Goal: Information Seeking & Learning: Learn about a topic

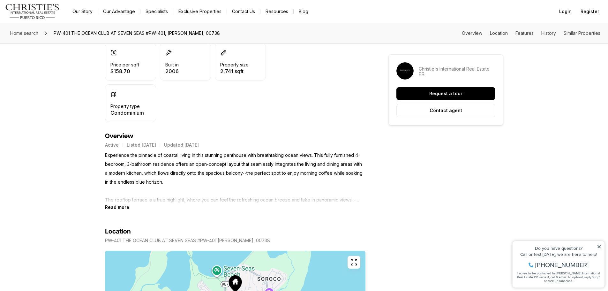
click at [116, 211] on section "Location PW-401 THE OCEAN CLUB AT [STREET_ADDRESS][PERSON_NAME] Copy address" at bounding box center [235, 288] width 261 height 157
click at [121, 207] on b "Read more" at bounding box center [117, 206] width 24 height 5
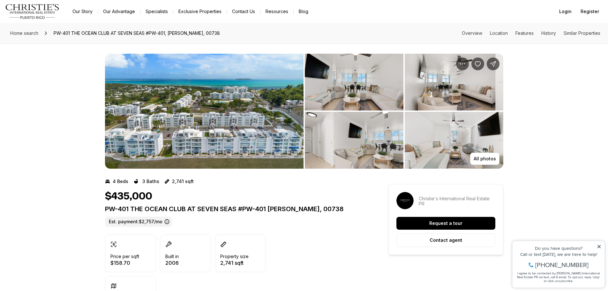
click at [225, 96] on img "View image gallery" at bounding box center [204, 111] width 199 height 115
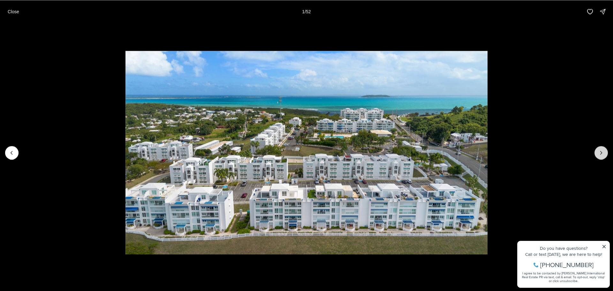
click at [603, 149] on icon "Next slide" at bounding box center [601, 152] width 6 height 6
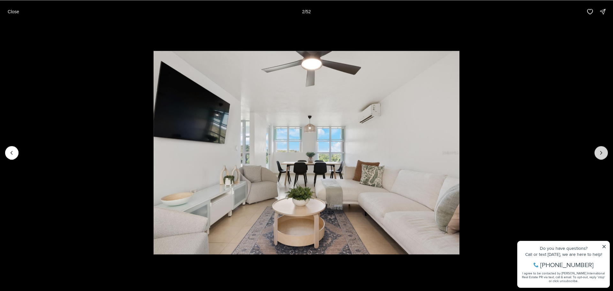
click at [603, 149] on icon "Next slide" at bounding box center [601, 152] width 6 height 6
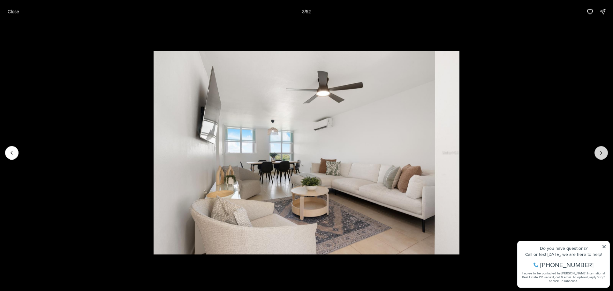
click at [601, 152] on icon "Next slide" at bounding box center [601, 152] width 6 height 6
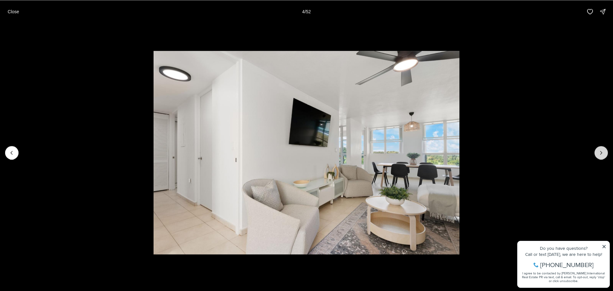
click at [601, 152] on icon "Next slide" at bounding box center [601, 152] width 6 height 6
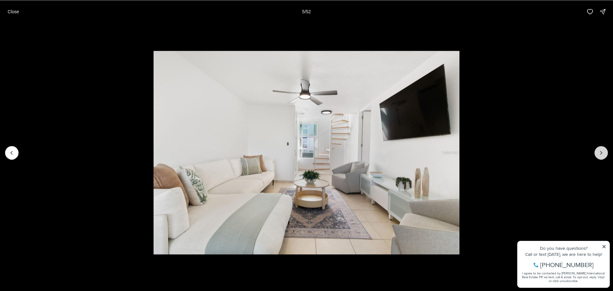
click at [601, 152] on icon "Next slide" at bounding box center [601, 152] width 6 height 6
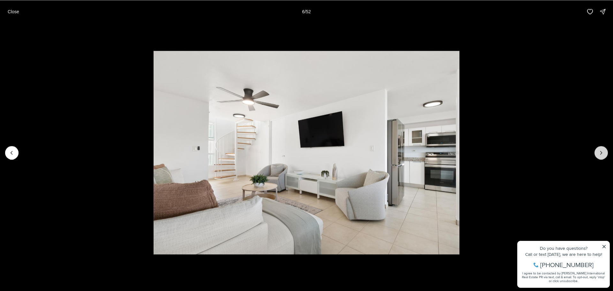
click at [601, 152] on icon "Next slide" at bounding box center [601, 152] width 6 height 6
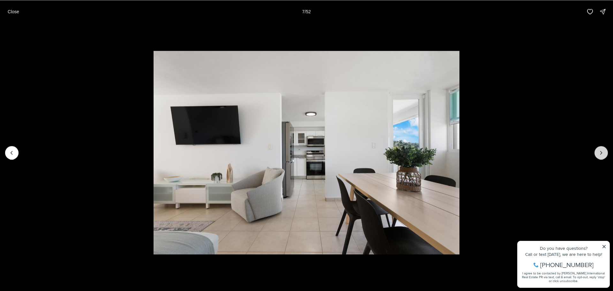
click at [601, 152] on icon "Next slide" at bounding box center [601, 152] width 6 height 6
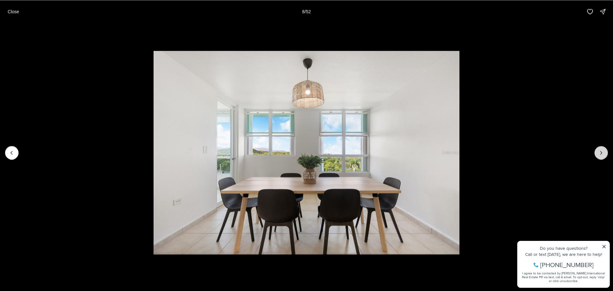
click at [601, 152] on icon "Next slide" at bounding box center [601, 152] width 6 height 6
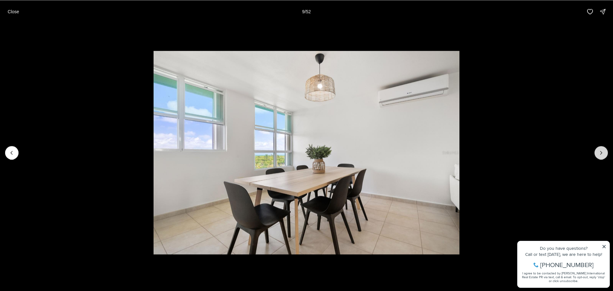
click at [601, 152] on icon "Next slide" at bounding box center [601, 152] width 6 height 6
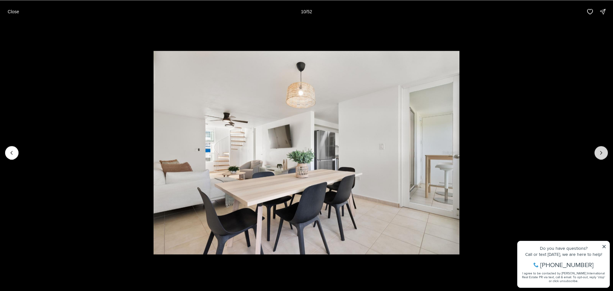
click at [599, 153] on icon "Next slide" at bounding box center [601, 152] width 6 height 6
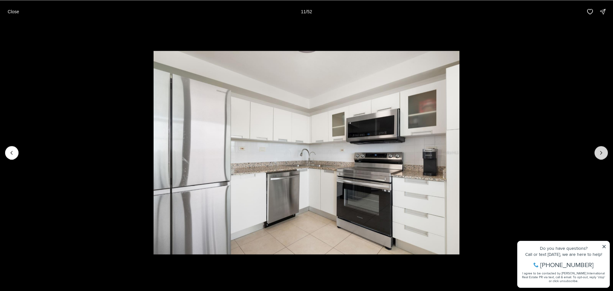
click at [596, 156] on button "Next slide" at bounding box center [601, 152] width 13 height 13
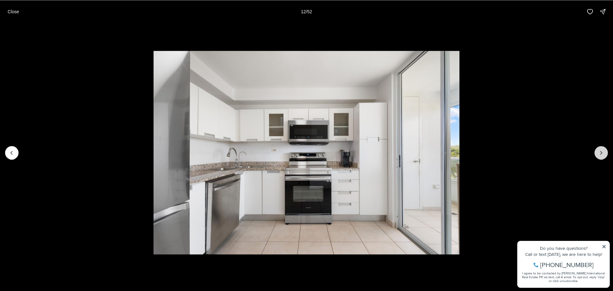
click at [596, 156] on button "Next slide" at bounding box center [601, 152] width 13 height 13
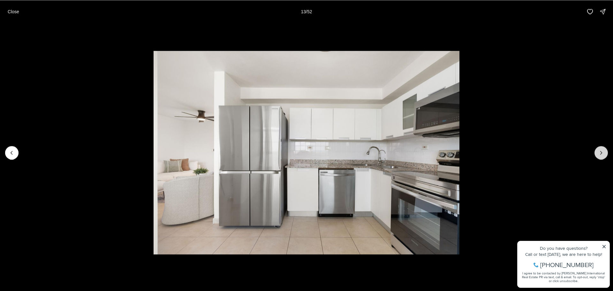
click at [596, 156] on button "Next slide" at bounding box center [601, 152] width 13 height 13
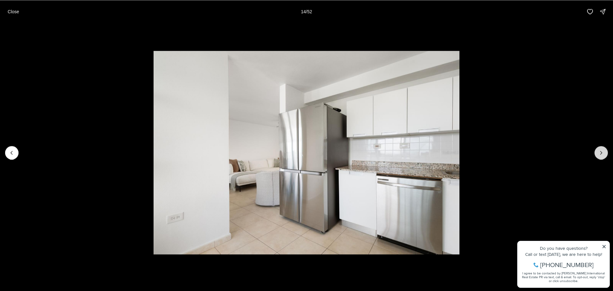
click at [596, 156] on button "Next slide" at bounding box center [601, 152] width 13 height 13
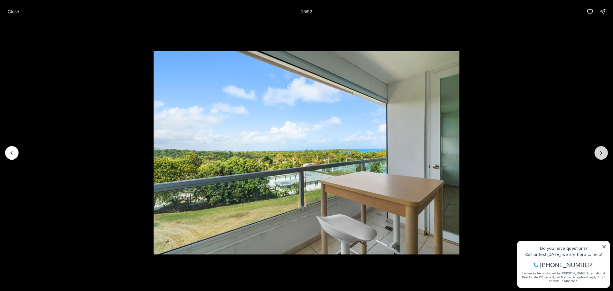
click at [596, 156] on button "Next slide" at bounding box center [601, 152] width 13 height 13
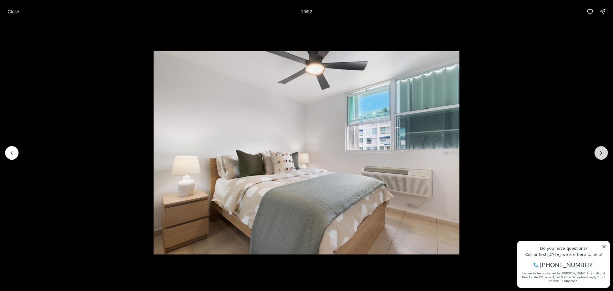
click at [596, 156] on button "Next slide" at bounding box center [601, 152] width 13 height 13
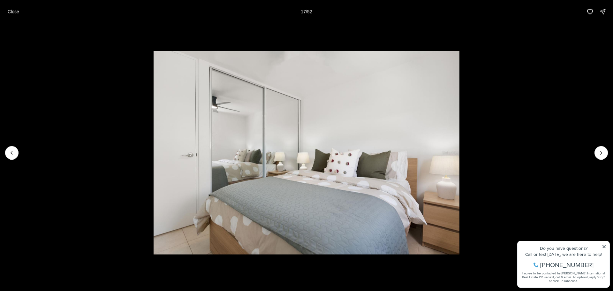
click at [595, 156] on li "17 of 52" at bounding box center [306, 152] width 613 height 259
click at [600, 155] on icon "Next slide" at bounding box center [601, 152] width 6 height 6
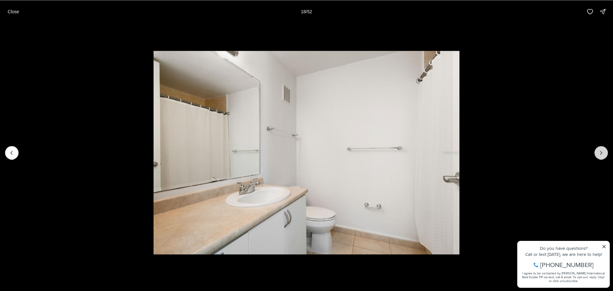
click at [600, 155] on icon "Next slide" at bounding box center [601, 152] width 6 height 6
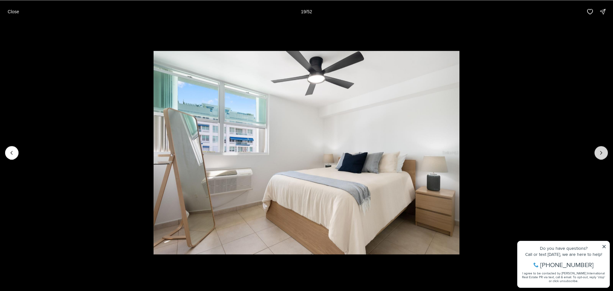
click at [600, 155] on icon "Next slide" at bounding box center [601, 152] width 6 height 6
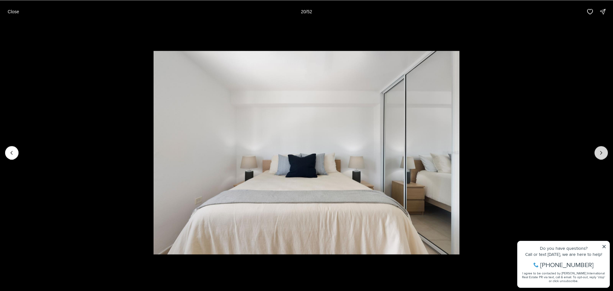
click at [600, 155] on icon "Next slide" at bounding box center [601, 152] width 6 height 6
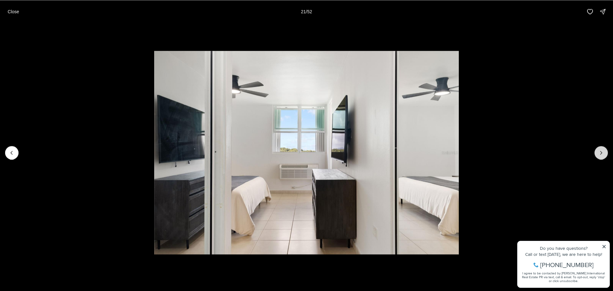
click at [600, 155] on icon "Next slide" at bounding box center [601, 152] width 6 height 6
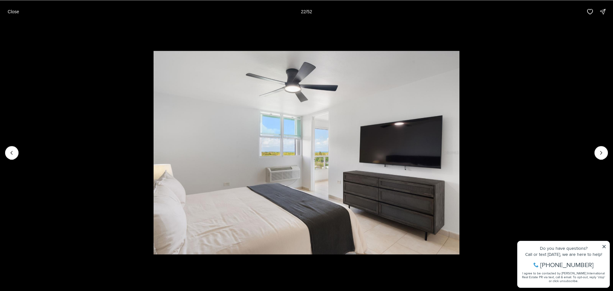
click at [608, 155] on li "22 of 52" at bounding box center [306, 152] width 613 height 259
click at [605, 153] on button "Next slide" at bounding box center [601, 152] width 13 height 13
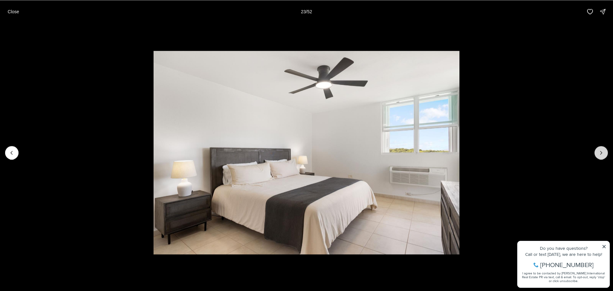
click at [605, 153] on button "Next slide" at bounding box center [601, 152] width 13 height 13
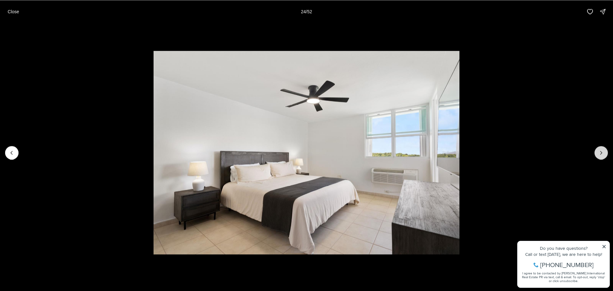
click at [605, 153] on button "Next slide" at bounding box center [601, 152] width 13 height 13
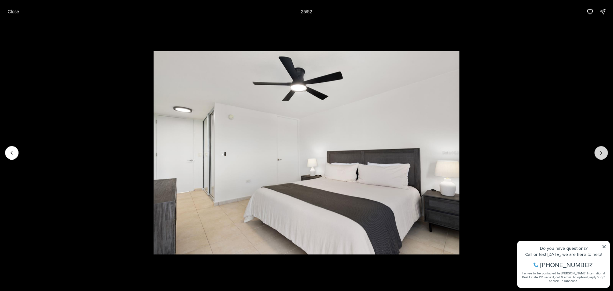
click at [605, 153] on button "Next slide" at bounding box center [601, 152] width 13 height 13
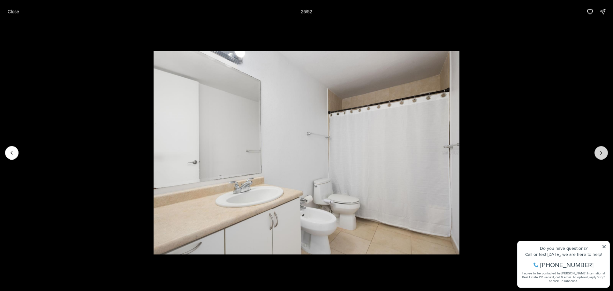
click at [605, 153] on button "Next slide" at bounding box center [601, 152] width 13 height 13
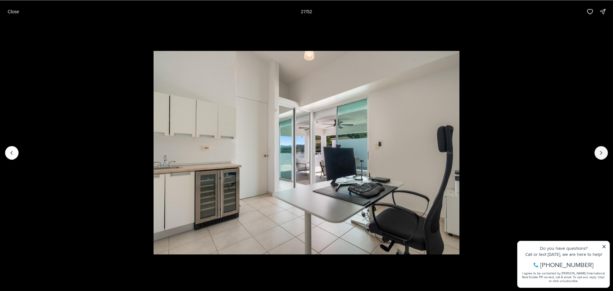
drag, startPoint x: 605, startPoint y: 153, endPoint x: 531, endPoint y: 161, distance: 74.2
click at [531, 161] on div at bounding box center [306, 152] width 613 height 259
click at [602, 148] on button "Next slide" at bounding box center [601, 152] width 13 height 13
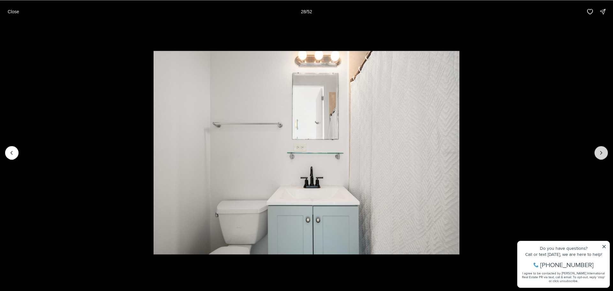
click at [602, 148] on button "Next slide" at bounding box center [601, 152] width 13 height 13
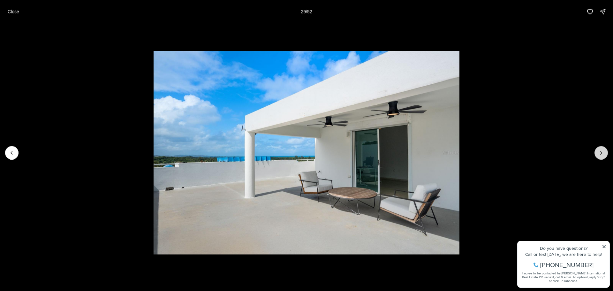
click at [602, 148] on button "Next slide" at bounding box center [601, 152] width 13 height 13
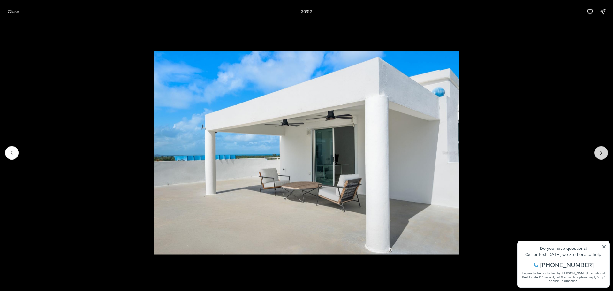
click at [602, 148] on button "Next slide" at bounding box center [601, 152] width 13 height 13
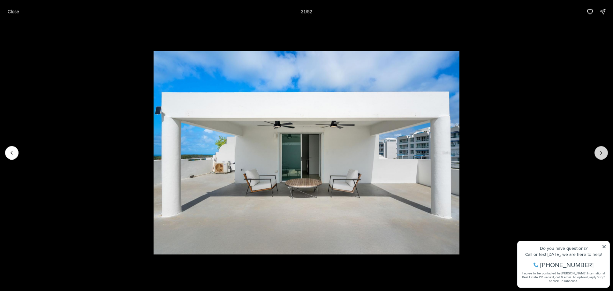
click at [602, 148] on button "Next slide" at bounding box center [601, 152] width 13 height 13
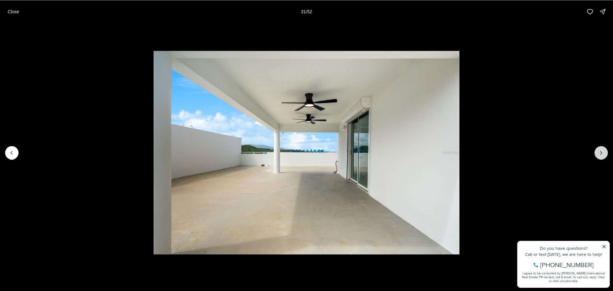
click at [601, 148] on button "Next slide" at bounding box center [601, 152] width 13 height 13
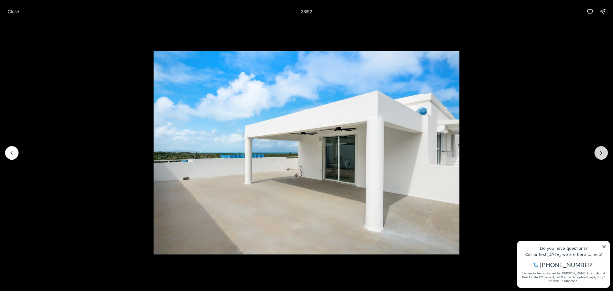
click at [601, 148] on button "Next slide" at bounding box center [601, 152] width 13 height 13
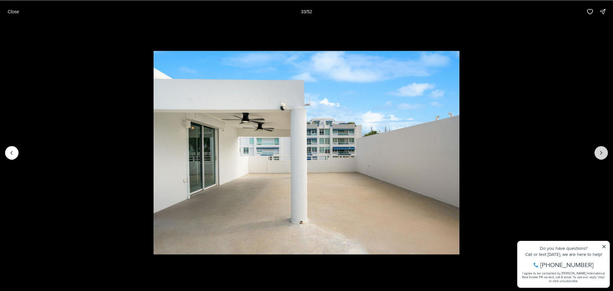
click at [601, 148] on button "Next slide" at bounding box center [601, 152] width 13 height 13
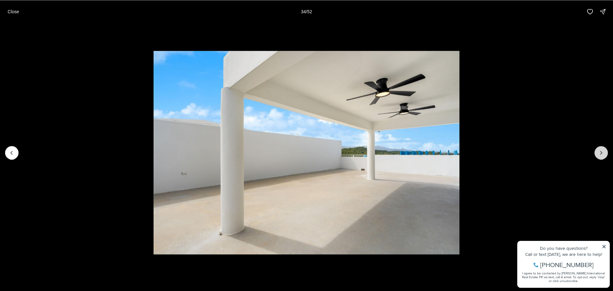
click at [601, 148] on button "Next slide" at bounding box center [601, 152] width 13 height 13
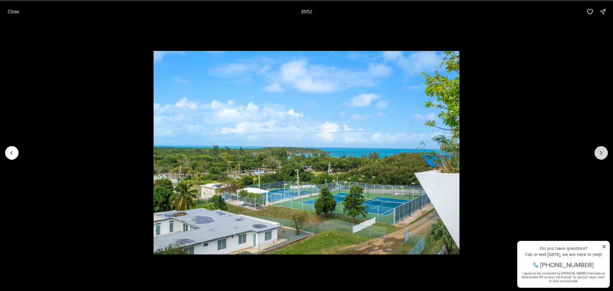
click at [601, 148] on button "Next slide" at bounding box center [601, 152] width 13 height 13
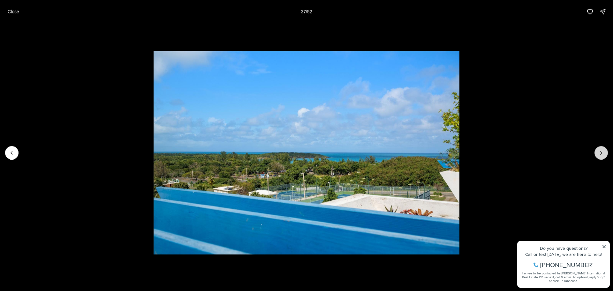
click at [601, 148] on button "Next slide" at bounding box center [601, 152] width 13 height 13
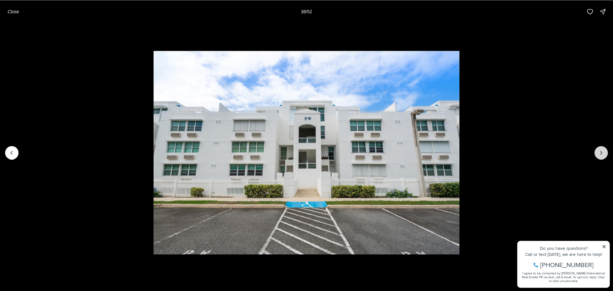
click at [601, 148] on button "Next slide" at bounding box center [601, 152] width 13 height 13
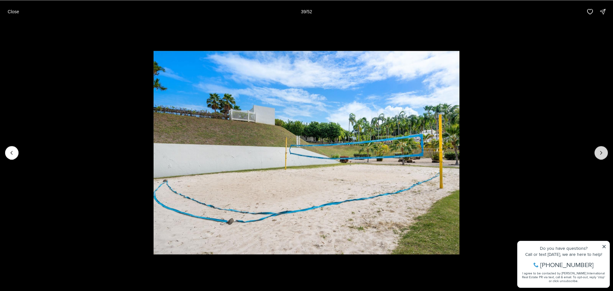
click at [601, 148] on button "Next slide" at bounding box center [601, 152] width 13 height 13
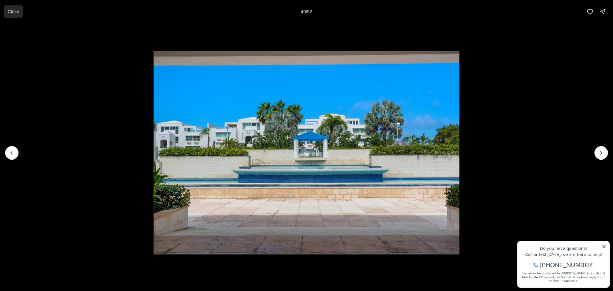
click at [8, 13] on p "Close" at bounding box center [13, 11] width 11 height 5
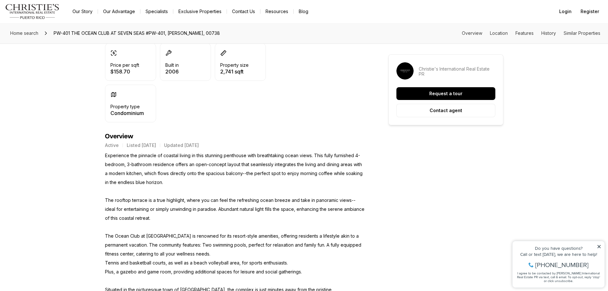
scroll to position [192, 0]
drag, startPoint x: 135, startPoint y: 164, endPoint x: 177, endPoint y: 163, distance: 41.9
click at [177, 163] on p "Experience the pinnacle of coastal living in this stunning penthouse with breat…" at bounding box center [235, 249] width 261 height 197
click at [195, 170] on p "Experience the pinnacle of coastal living in this stunning penthouse with breat…" at bounding box center [235, 249] width 261 height 197
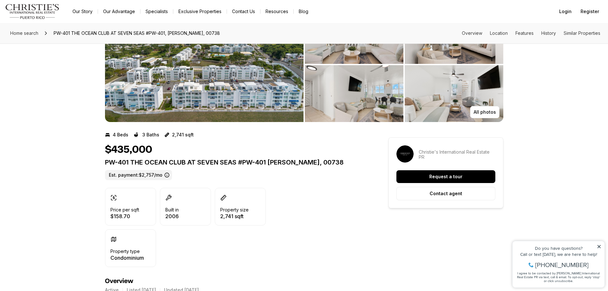
scroll to position [32, 0]
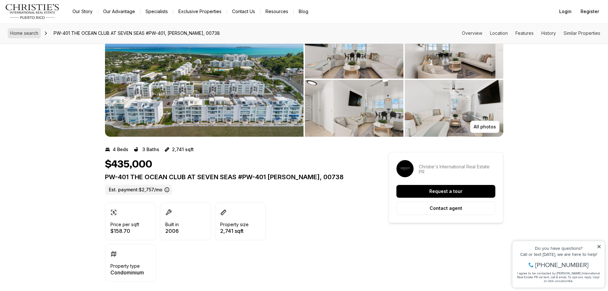
click at [22, 38] on link "Home search" at bounding box center [24, 33] width 33 height 10
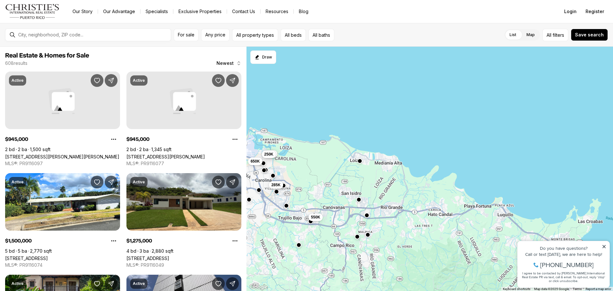
drag, startPoint x: 551, startPoint y: 194, endPoint x: 311, endPoint y: 160, distance: 242.8
click at [311, 160] on div "450K 131K 210K 285K 1.9M 179K 550K 3.8M 650K 685K 499K 475K 649K 185K 1.6M 325K…" at bounding box center [430, 169] width 367 height 245
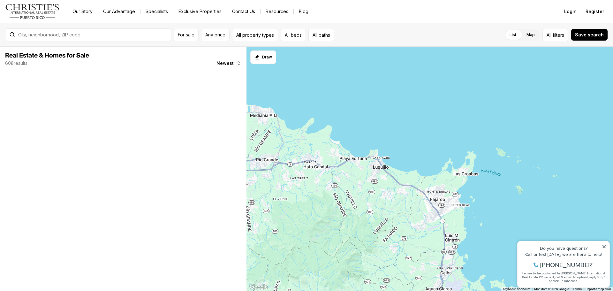
drag, startPoint x: 426, startPoint y: 194, endPoint x: 336, endPoint y: 159, distance: 96.8
click at [336, 159] on div "285K 550K 1.6M 250K" at bounding box center [430, 169] width 367 height 245
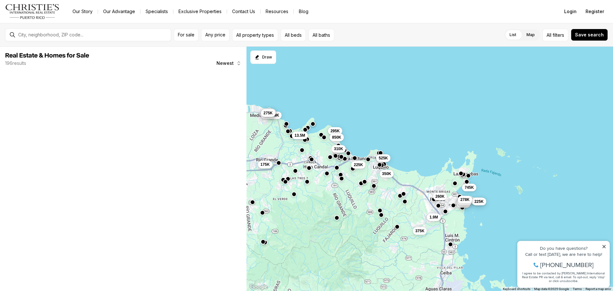
drag, startPoint x: 411, startPoint y: 224, endPoint x: 314, endPoint y: 76, distance: 177.3
click at [314, 76] on div "1.9M 260K 375K 745K 325K 260K 185K 225K 235K 278K 295K 850K 525K 310K 350K 225K…" at bounding box center [430, 169] width 367 height 245
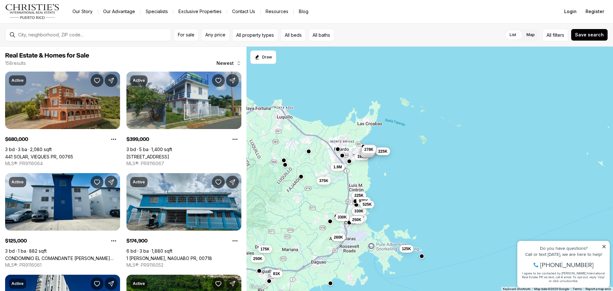
drag, startPoint x: 341, startPoint y: 96, endPoint x: 342, endPoint y: 196, distance: 100.0
click at [342, 196] on div "1.9M 375K 225K 199K 325K 310K 260K 185K 225K 235K 240K 278K 975K 325K 330K 260K…" at bounding box center [430, 169] width 367 height 245
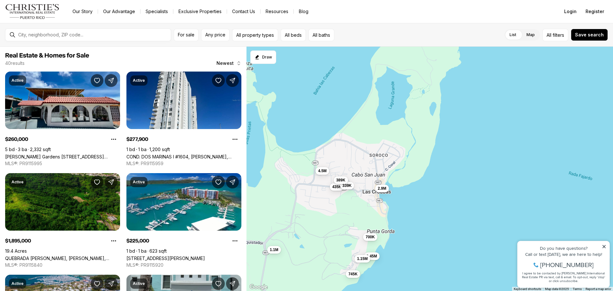
drag, startPoint x: 379, startPoint y: 106, endPoint x: 364, endPoint y: 196, distance: 91.5
click at [364, 196] on div "240K 289K 1.1M 1.45M 435K 4.5M 745K 2.9M 339K 1.15M 389K 700K" at bounding box center [430, 169] width 367 height 245
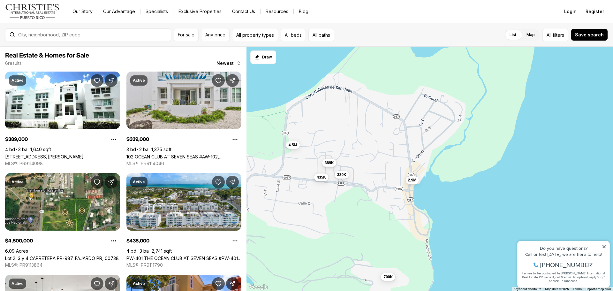
click at [334, 163] on button "389K" at bounding box center [329, 163] width 14 height 8
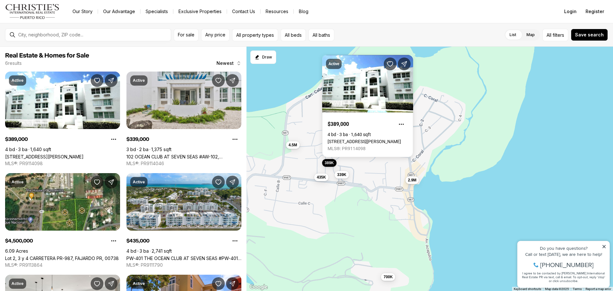
click at [312, 163] on div "435K 4.5M 2.9M 339K 389K 700K" at bounding box center [430, 169] width 367 height 245
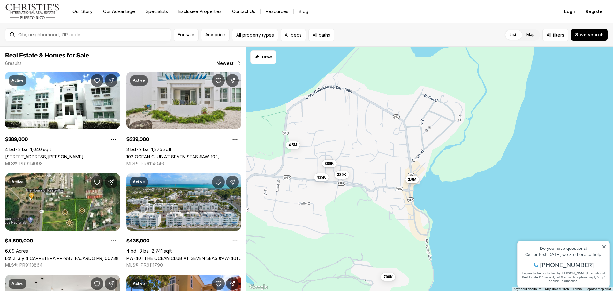
click at [414, 179] on span "2.9M" at bounding box center [412, 179] width 9 height 5
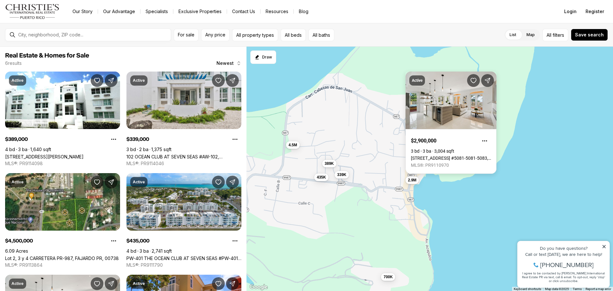
click at [392, 161] on div "435K 4.5M 2.9M 339K 389K 700K" at bounding box center [430, 169] width 367 height 245
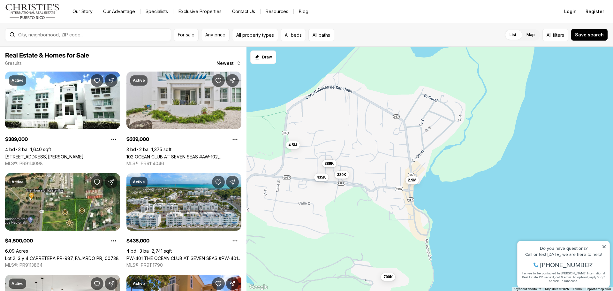
click at [293, 149] on div "4.5M" at bounding box center [293, 145] width 14 height 8
click at [295, 143] on span "4.5M" at bounding box center [293, 144] width 9 height 5
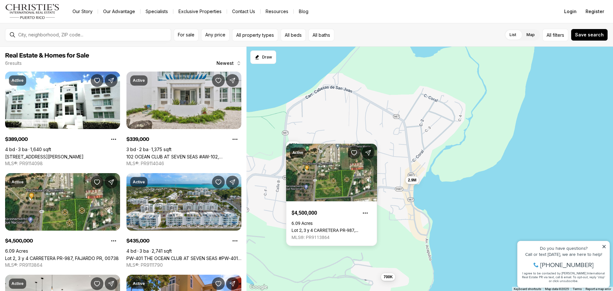
click at [339, 142] on body "Go to: Homepage Our Story Our Advantage Specialists Exclusive Properties Contac…" at bounding box center [306, 145] width 613 height 291
